Goal: Communication & Community: Connect with others

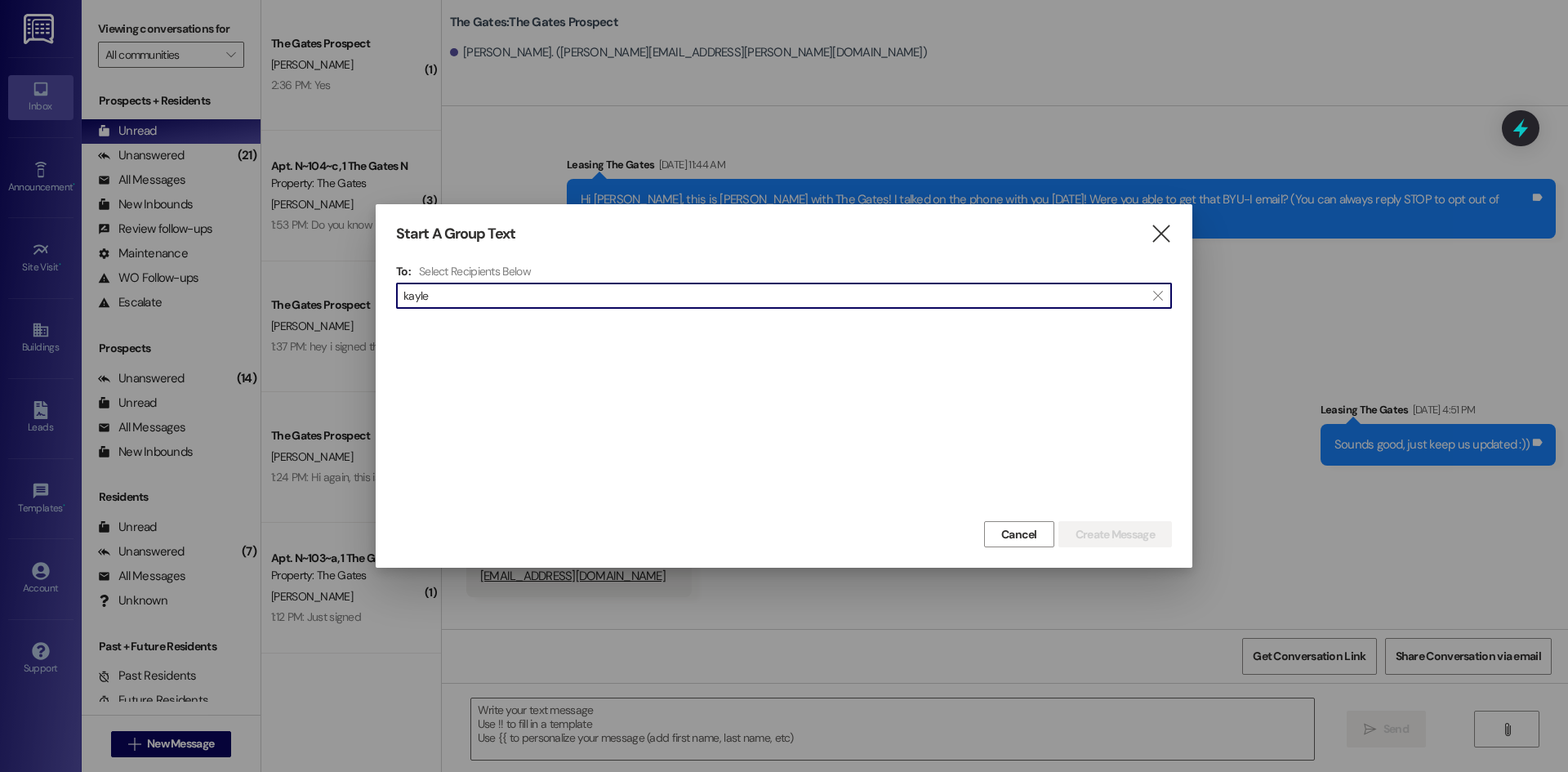
scroll to position [490, 0]
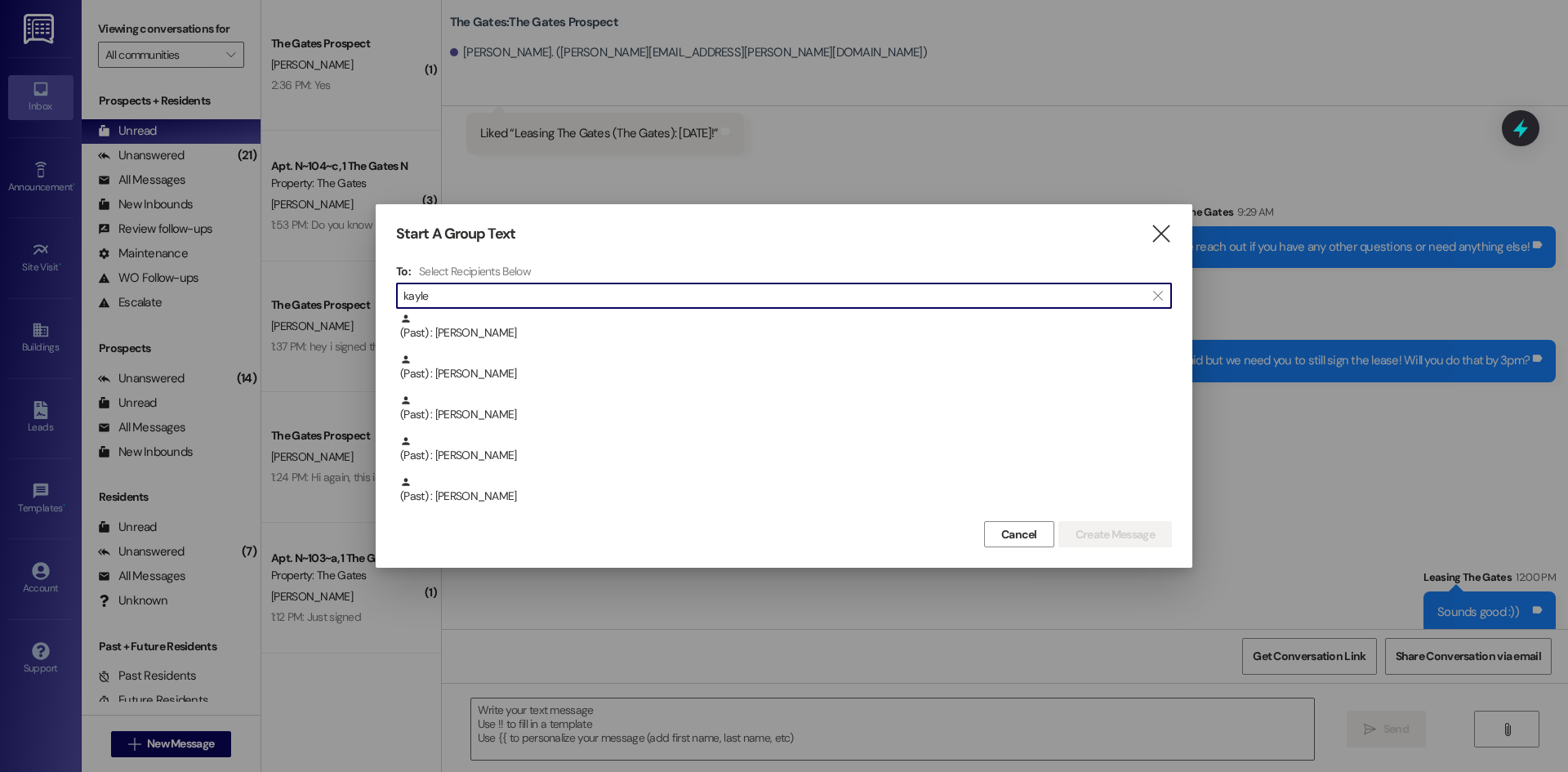
drag, startPoint x: 439, startPoint y: 297, endPoint x: 287, endPoint y: 295, distance: 152.0
click at [287, 295] on div "Start A Group Text  To: Select Recipients Below  kayle  (Past) : [PERSON_NAM…" at bounding box center [784, 386] width 1568 height 772
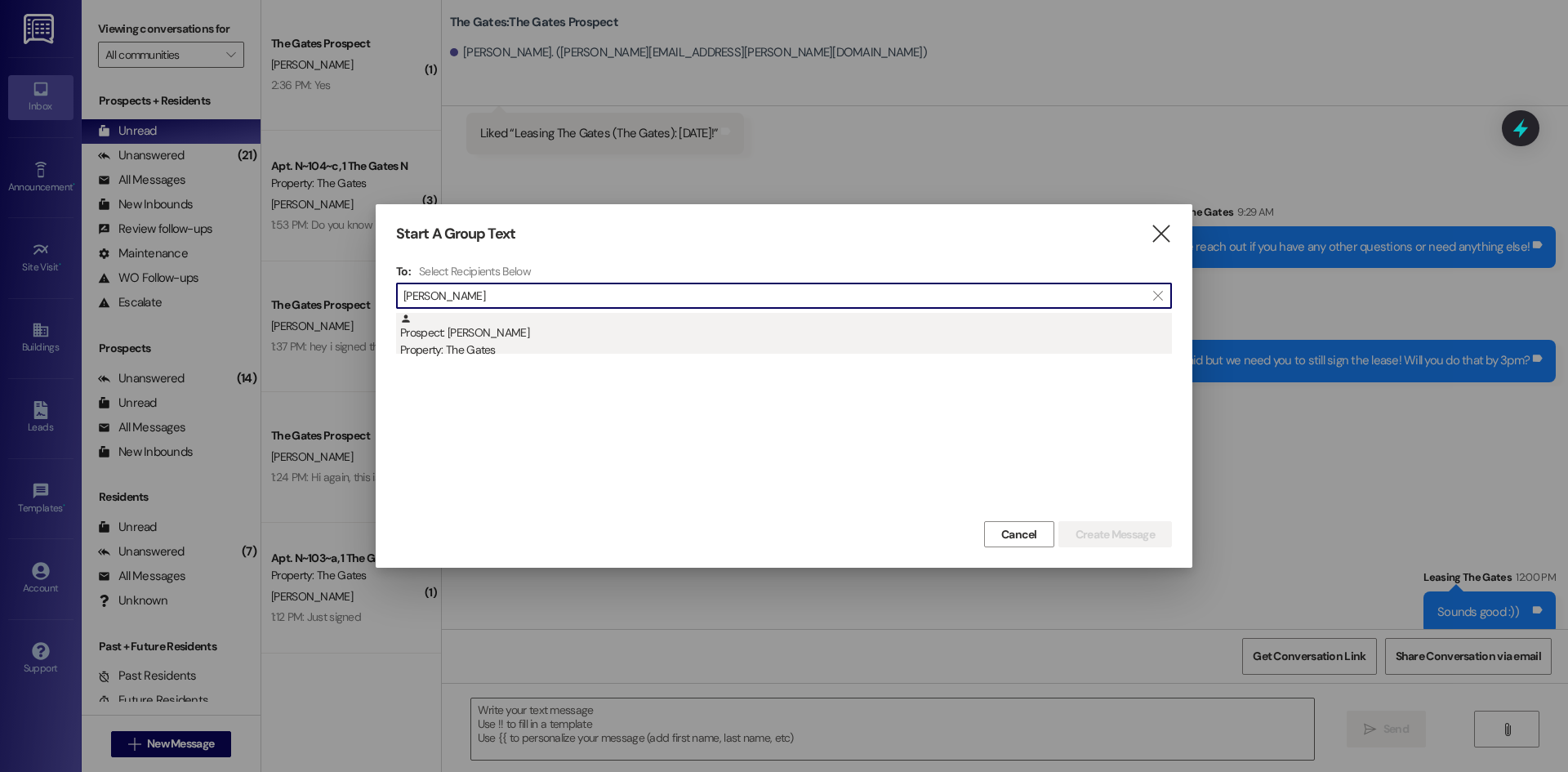
type input "[PERSON_NAME]"
click at [493, 354] on div "Property: The Gates" at bounding box center [786, 349] width 772 height 17
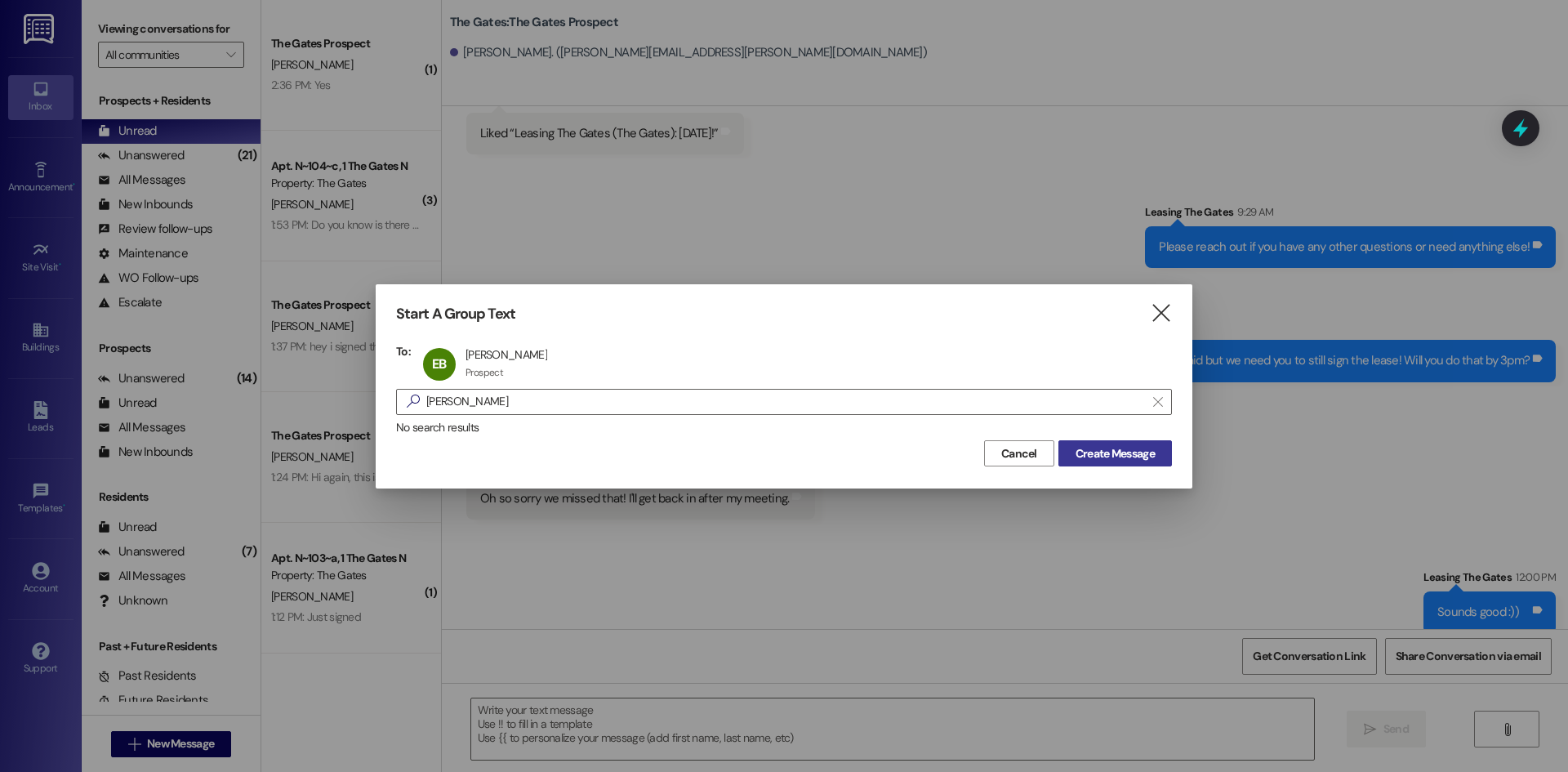
click at [1102, 460] on span "Create Message" at bounding box center [1115, 454] width 79 height 17
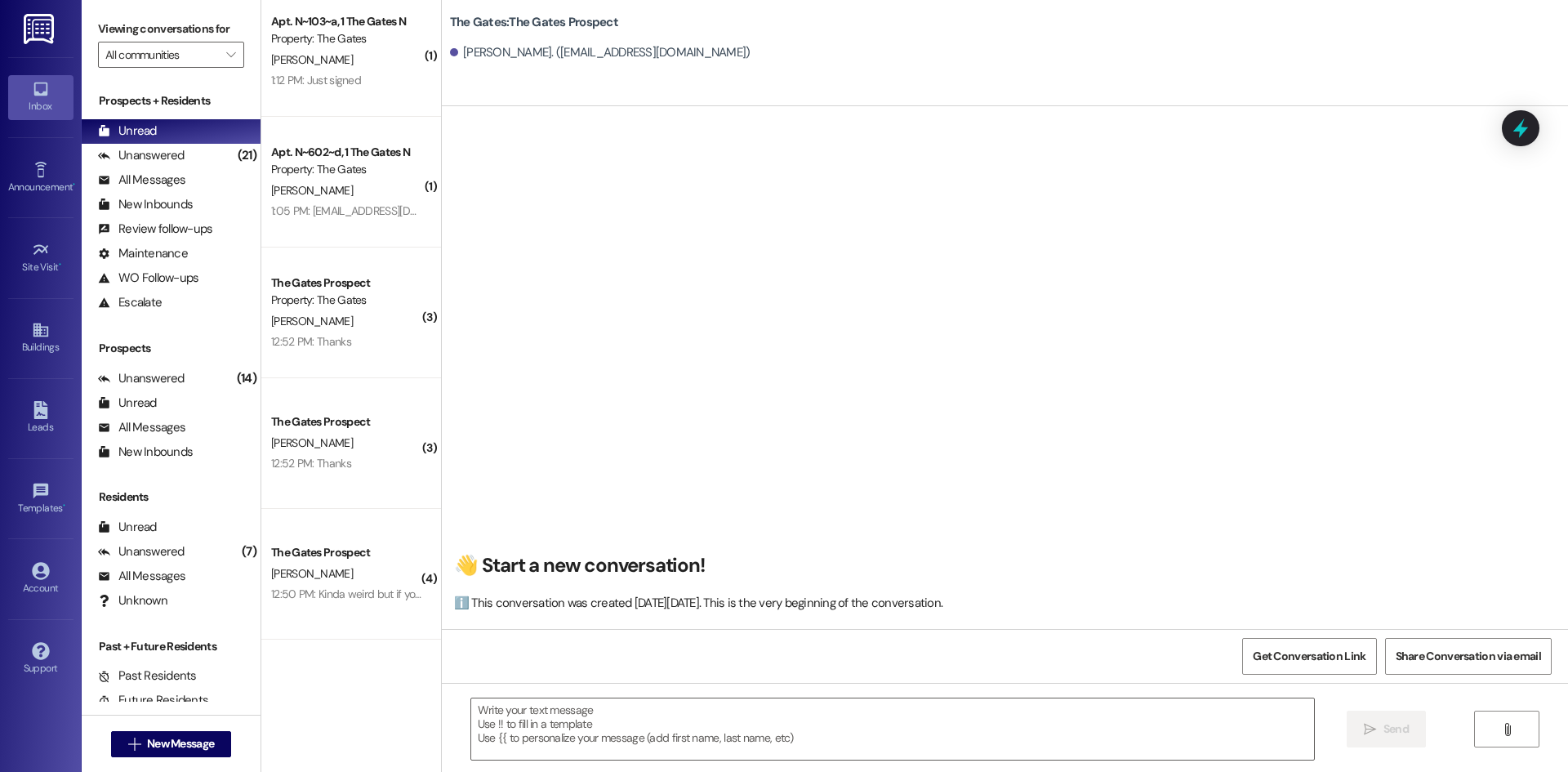
scroll to position [735, 0]
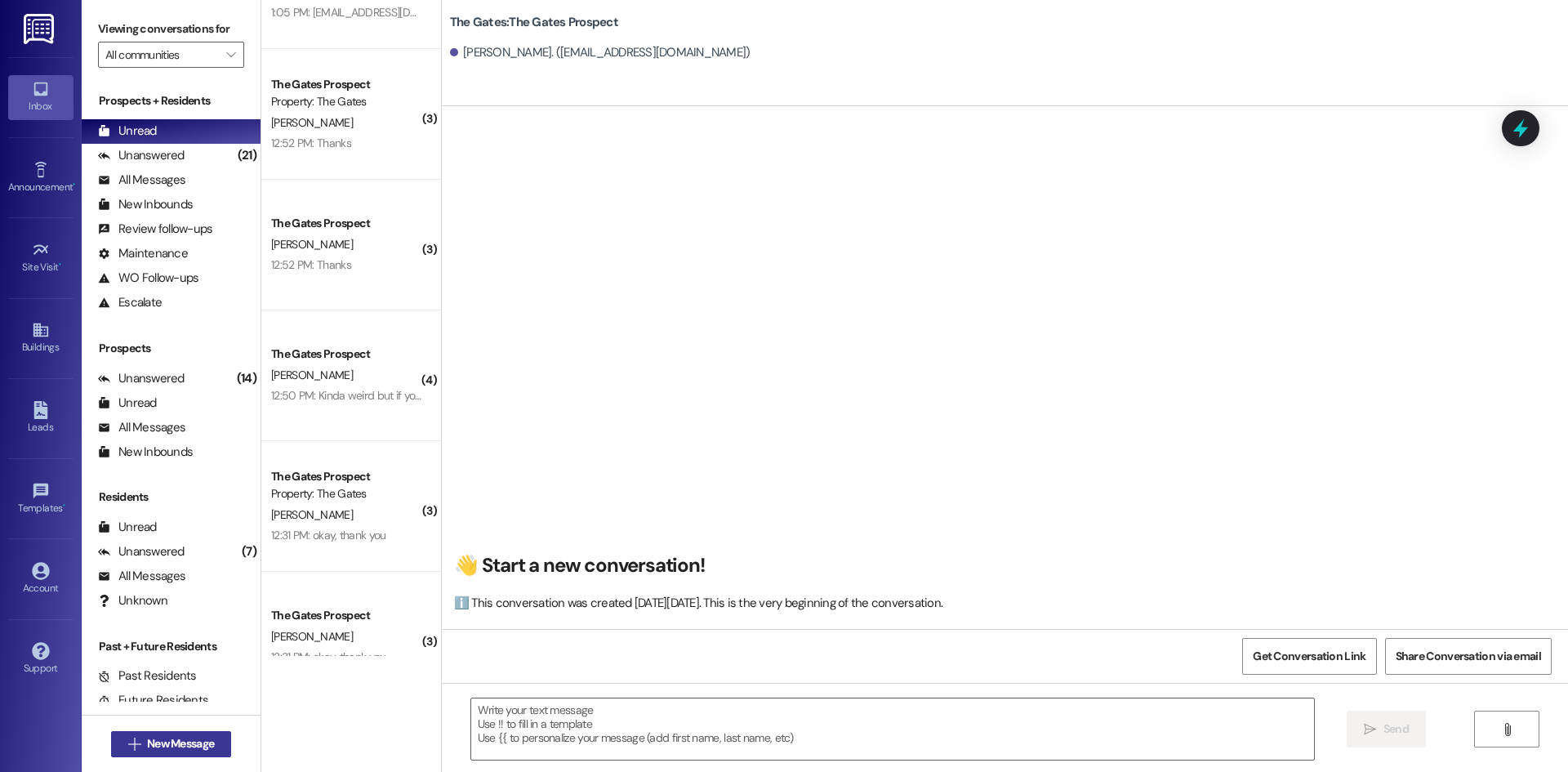
click at [168, 742] on span "New Message" at bounding box center [180, 743] width 67 height 17
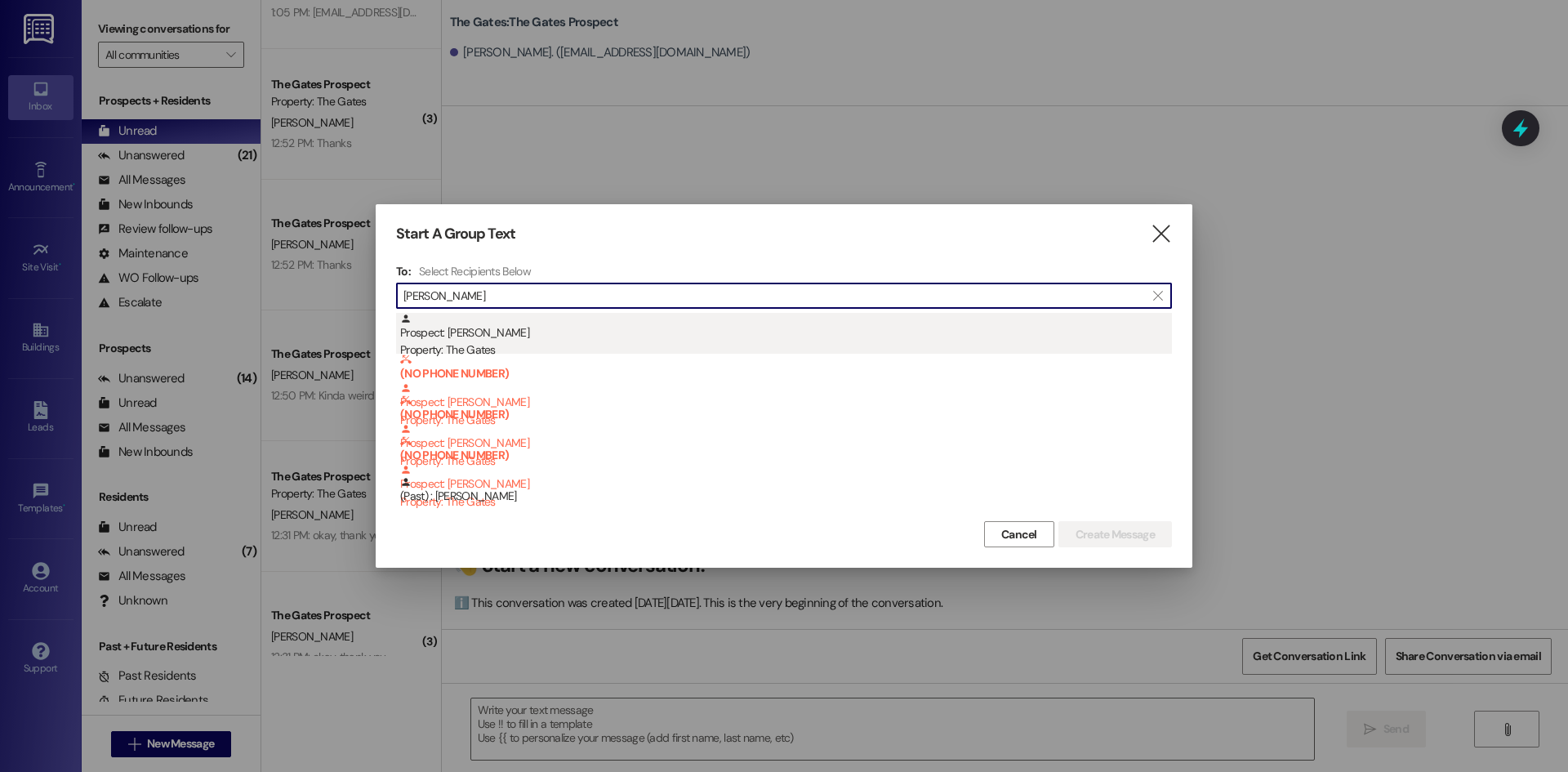
type input "[PERSON_NAME]"
click at [486, 327] on div "Prospect: [PERSON_NAME] Property: The Gates" at bounding box center [786, 336] width 772 height 47
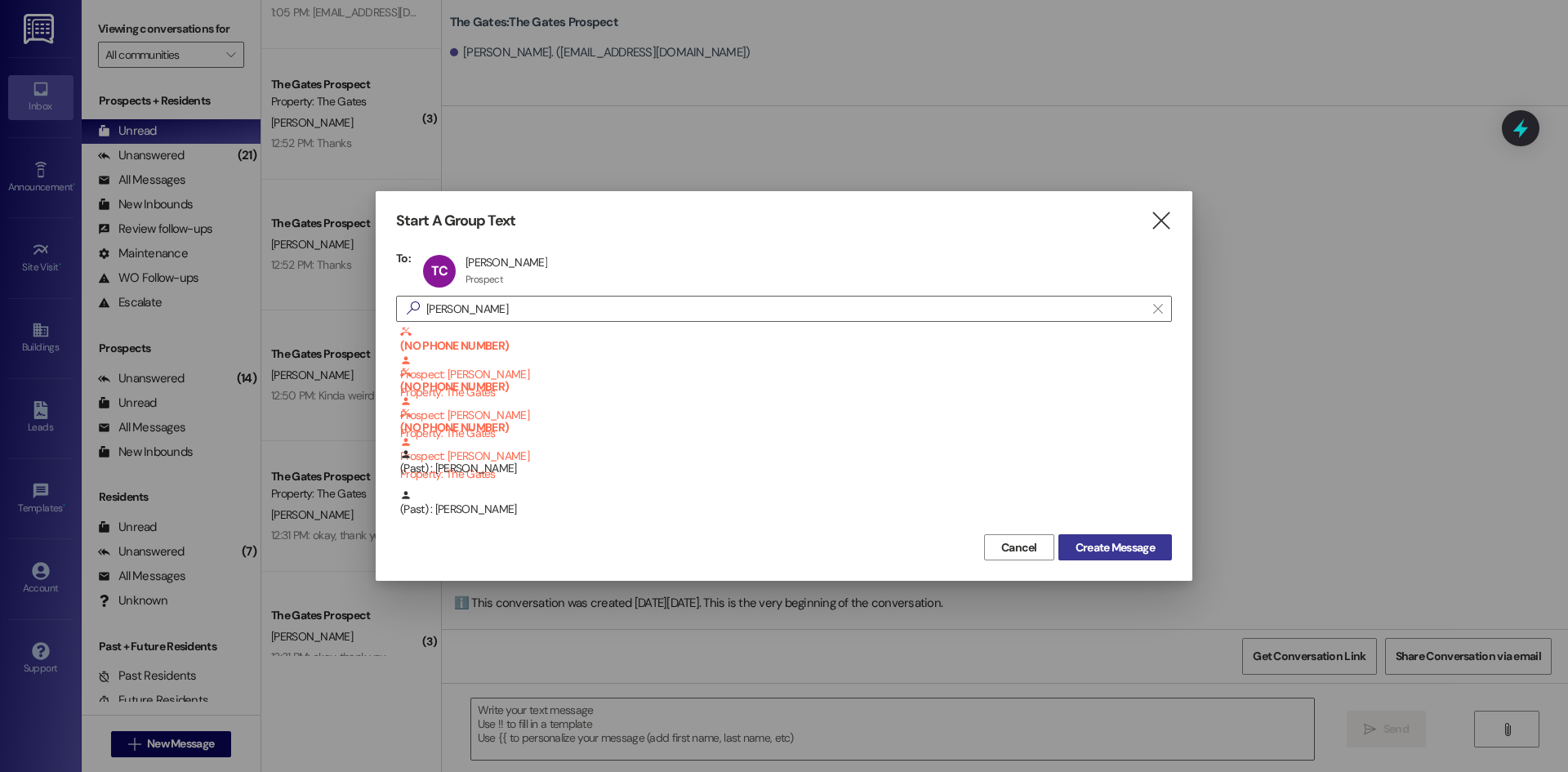
click at [1106, 552] on span "Create Message" at bounding box center [1115, 548] width 79 height 17
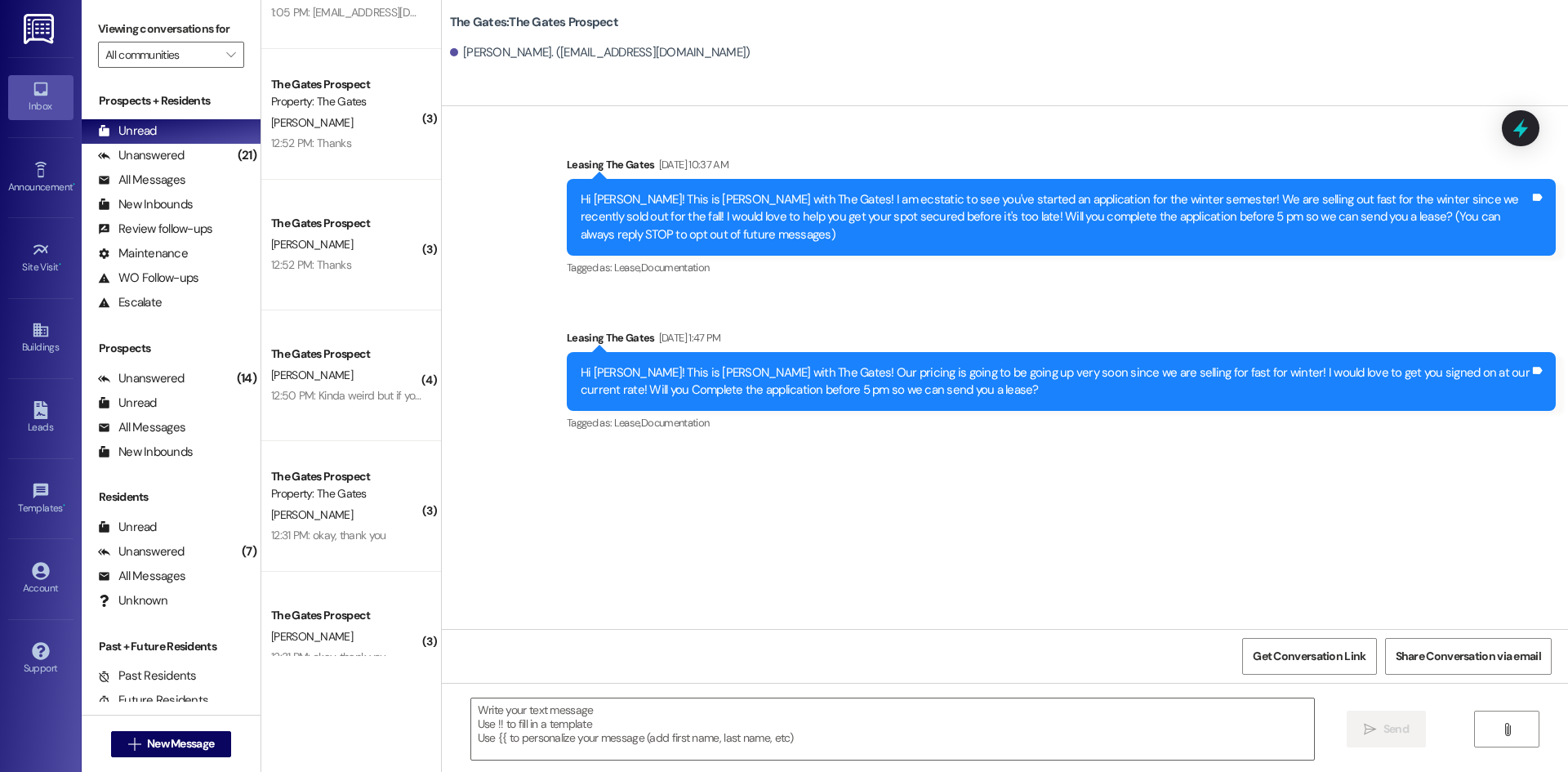
scroll to position [0, 0]
click at [482, 717] on textarea at bounding box center [892, 729] width 843 height 62
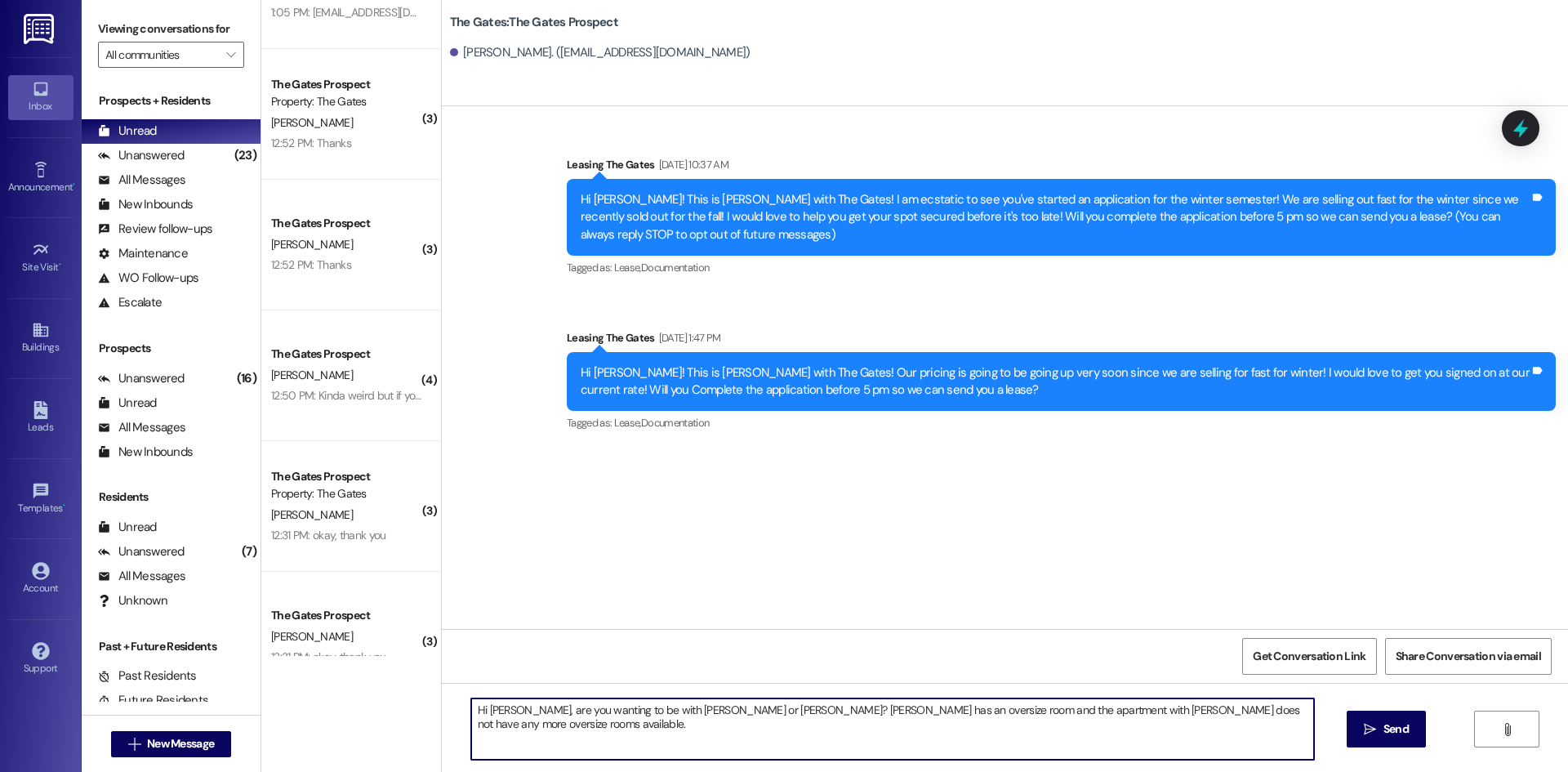
type textarea "Hi [PERSON_NAME], are you wanting to be with [PERSON_NAME] or [PERSON_NAME]? [P…"
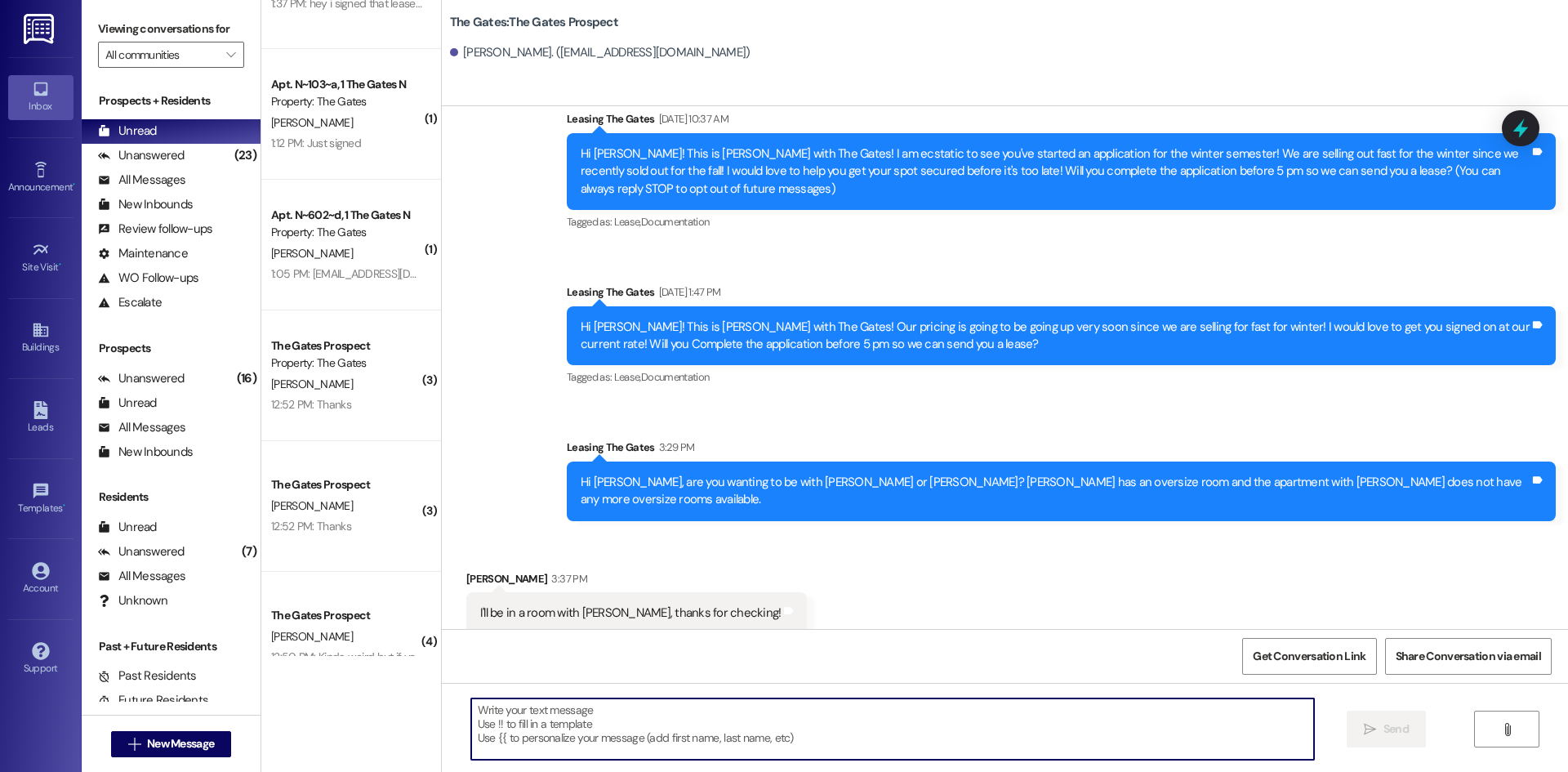
scroll to position [47, 0]
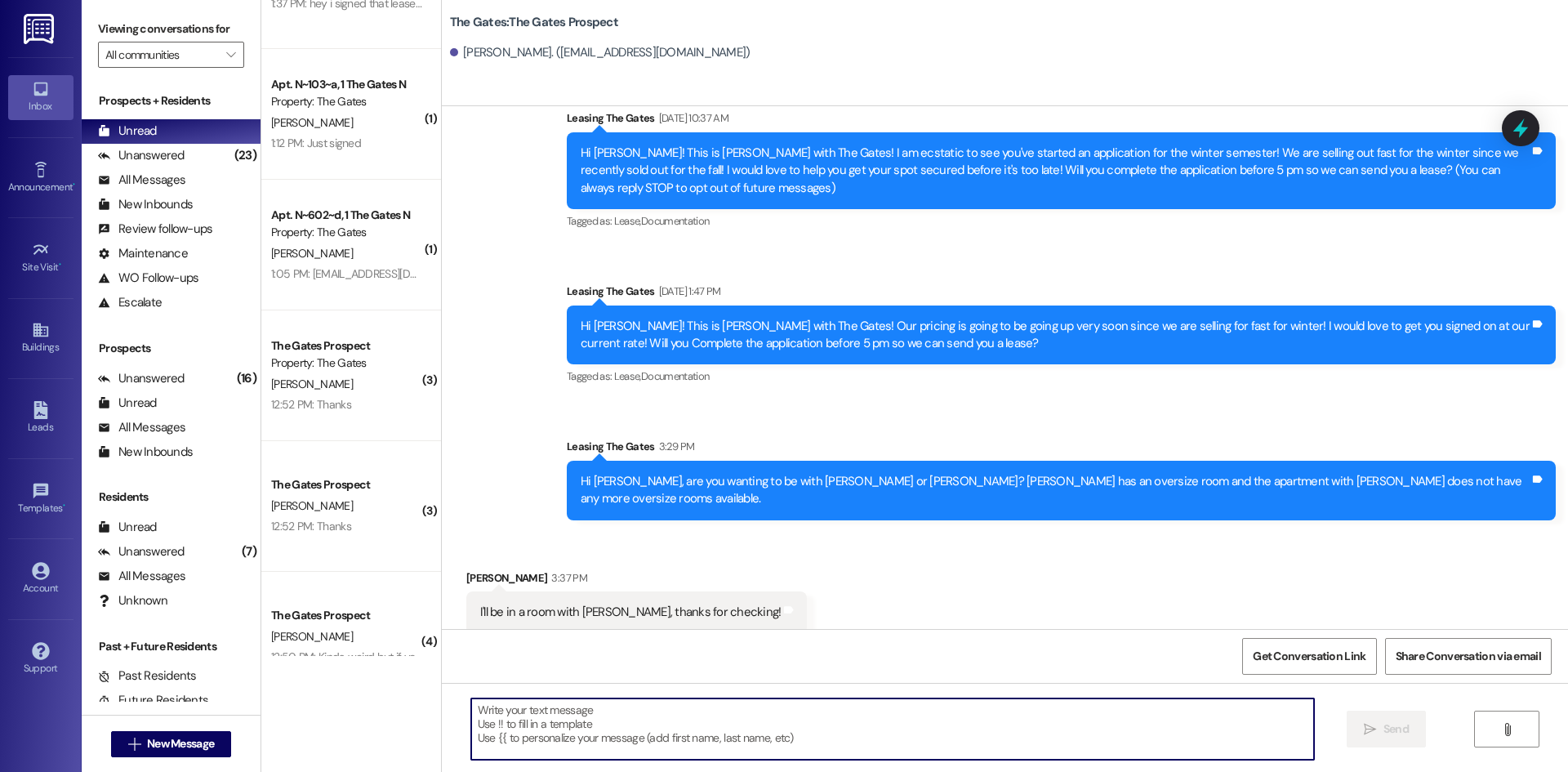
click at [510, 710] on textarea at bounding box center [892, 729] width 843 height 62
type textarea "Thank you!"
